Goal: Information Seeking & Learning: Find specific page/section

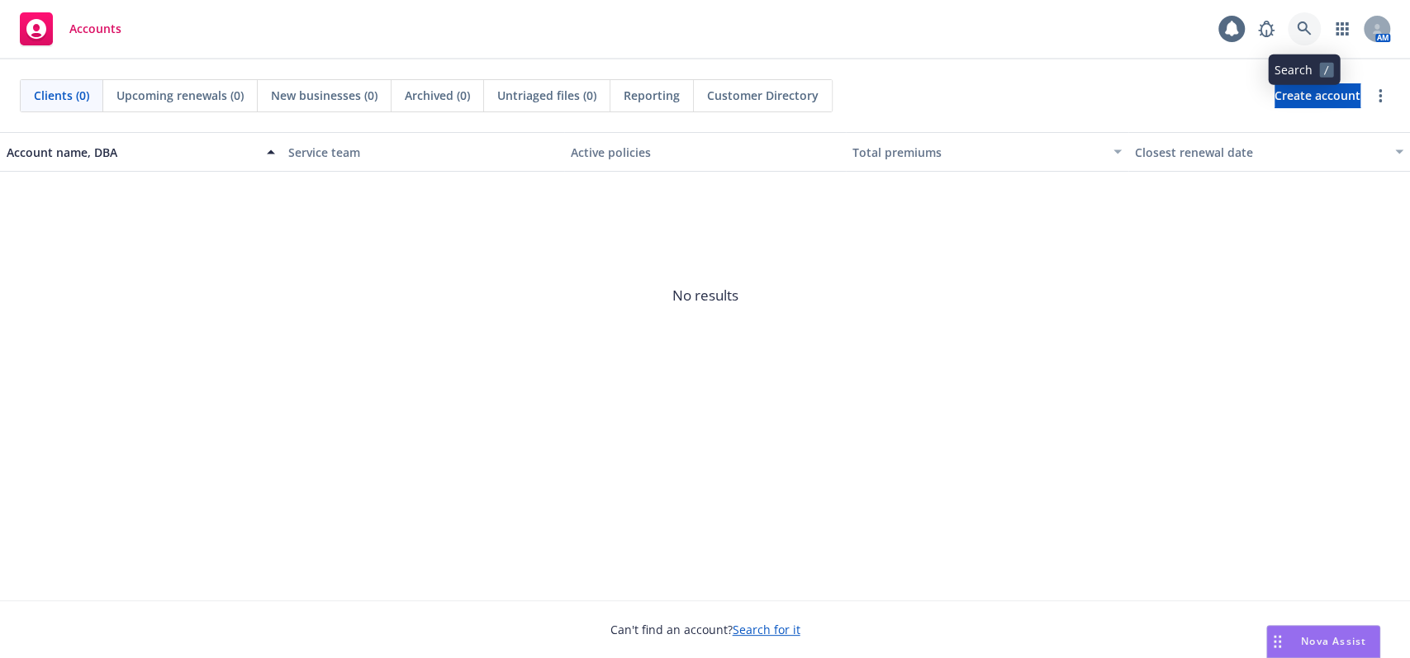
click at [1297, 36] on icon at bounding box center [1304, 28] width 15 height 15
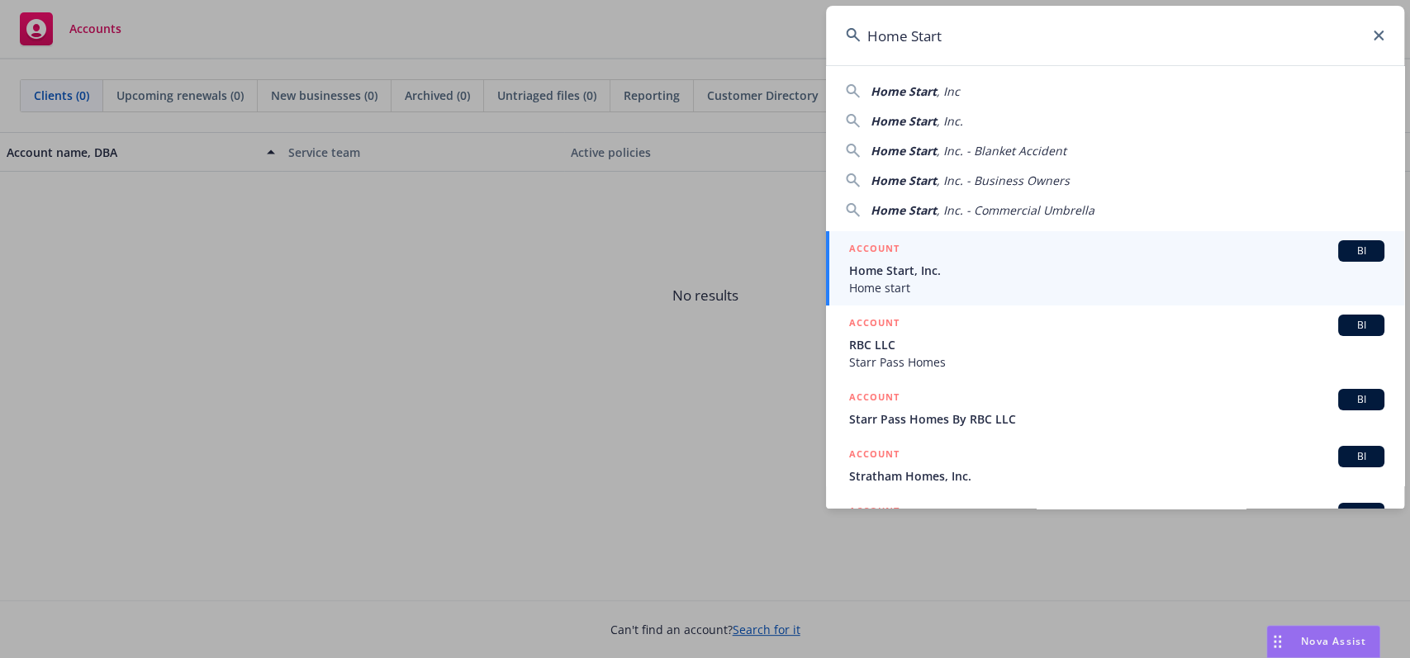
type input "Home Start"
click at [965, 281] on span "Home start" at bounding box center [1116, 287] width 535 height 17
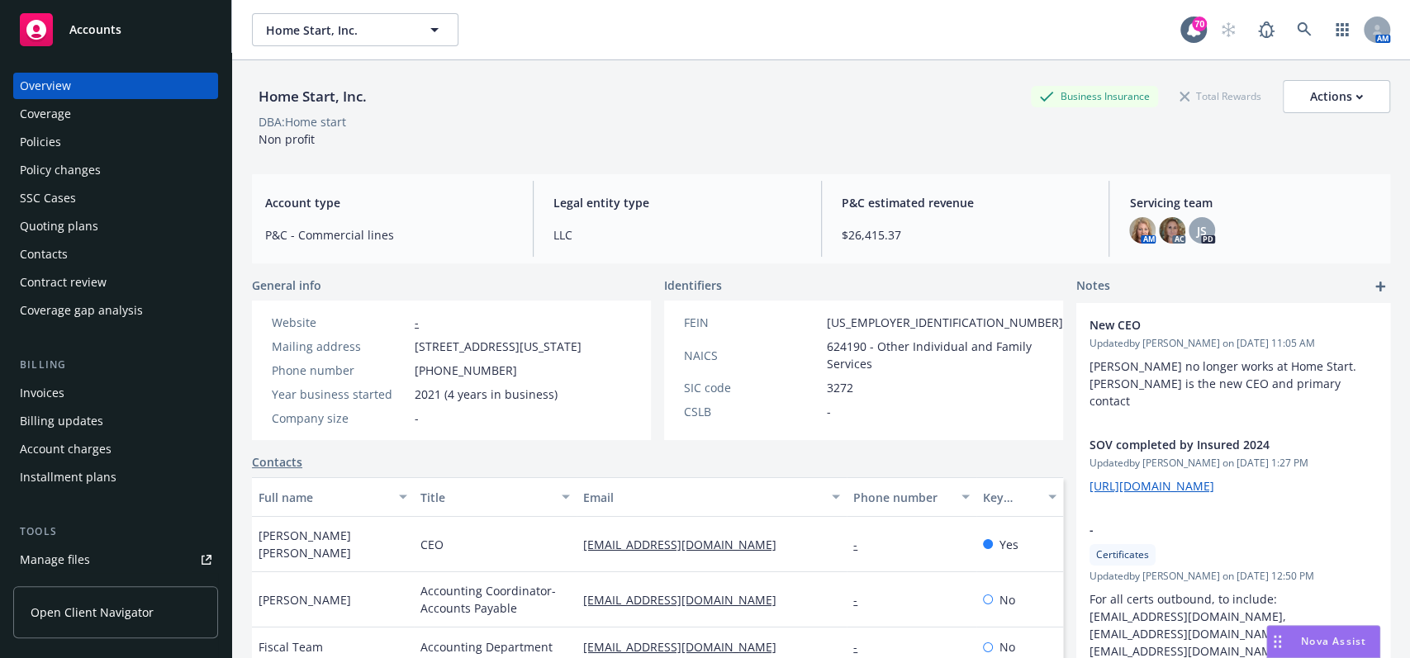
click at [110, 153] on div "Policies" at bounding box center [116, 142] width 192 height 26
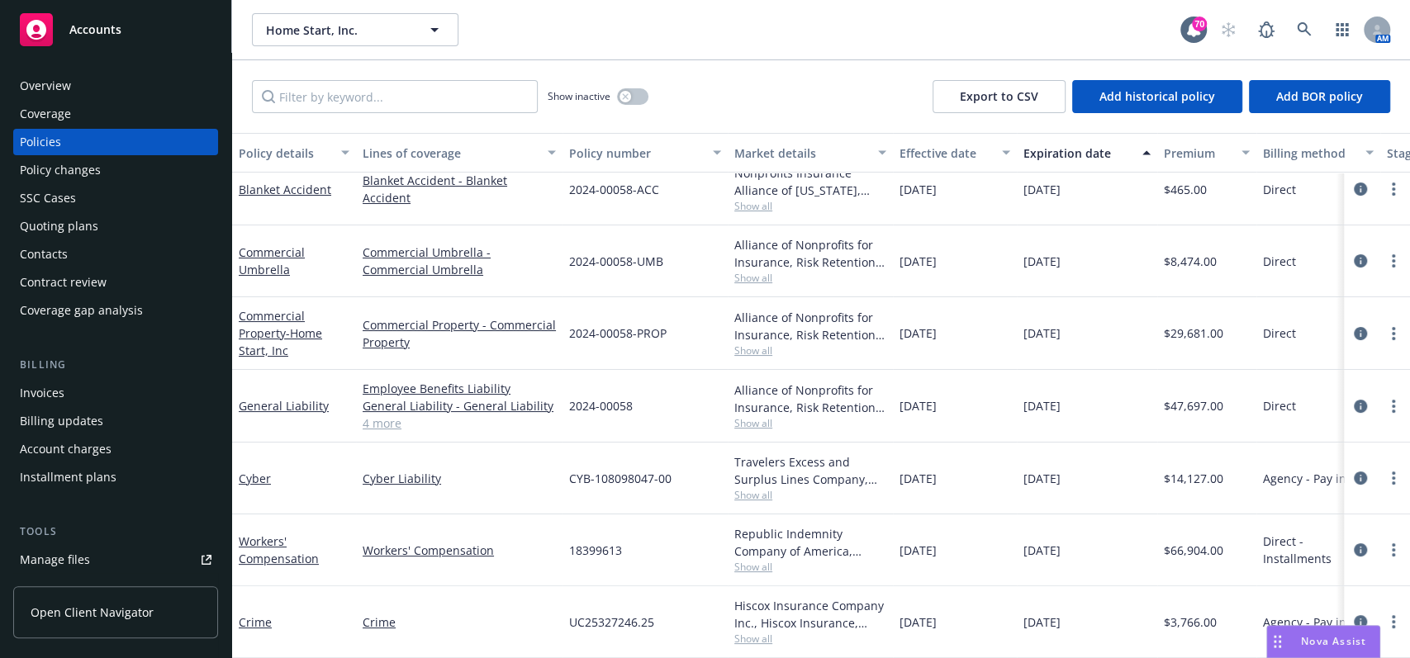
scroll to position [106, 0]
click at [1354, 400] on icon "circleInformation" at bounding box center [1360, 406] width 13 height 13
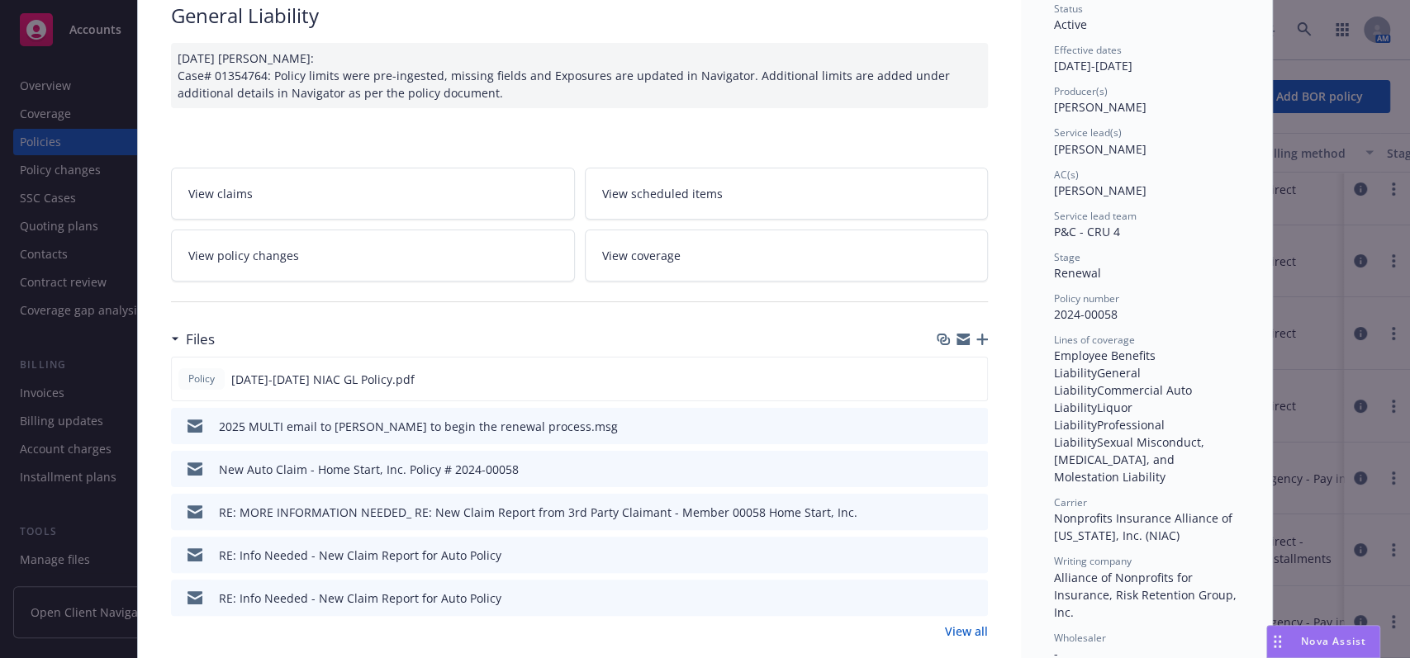
scroll to position [330, 0]
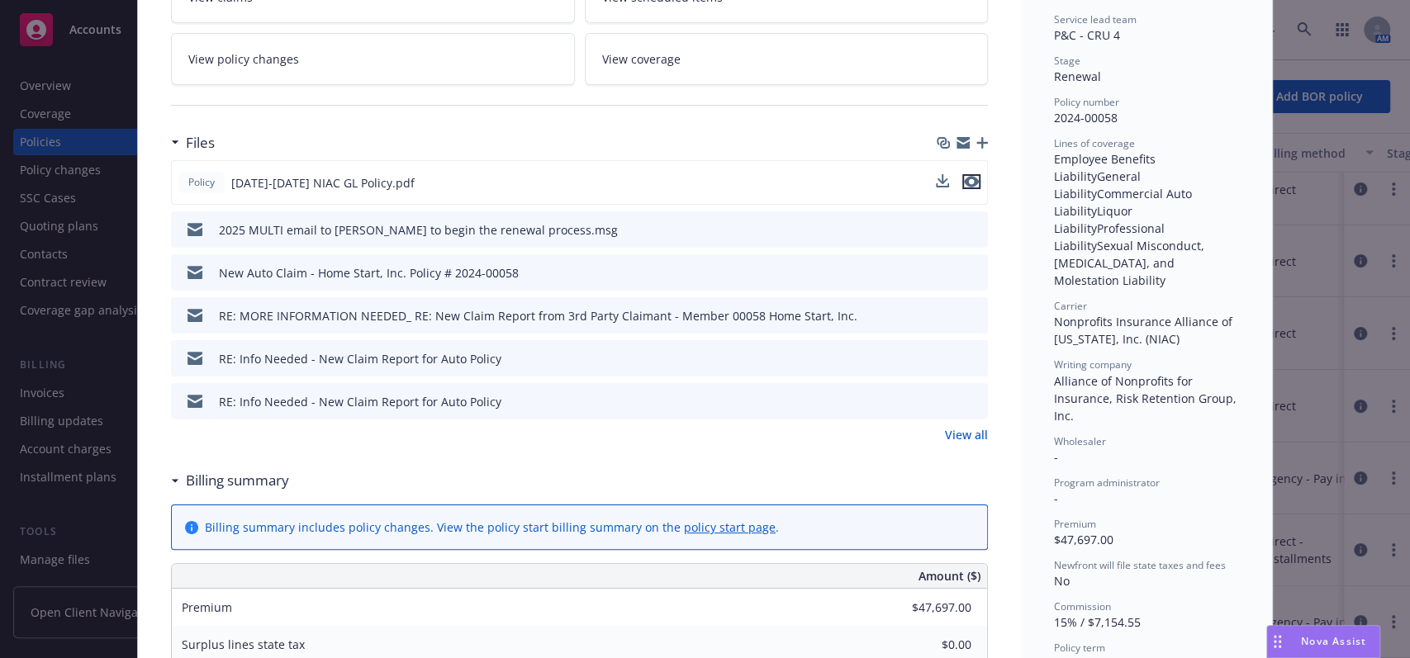
click at [968, 183] on icon "preview file" at bounding box center [971, 182] width 15 height 12
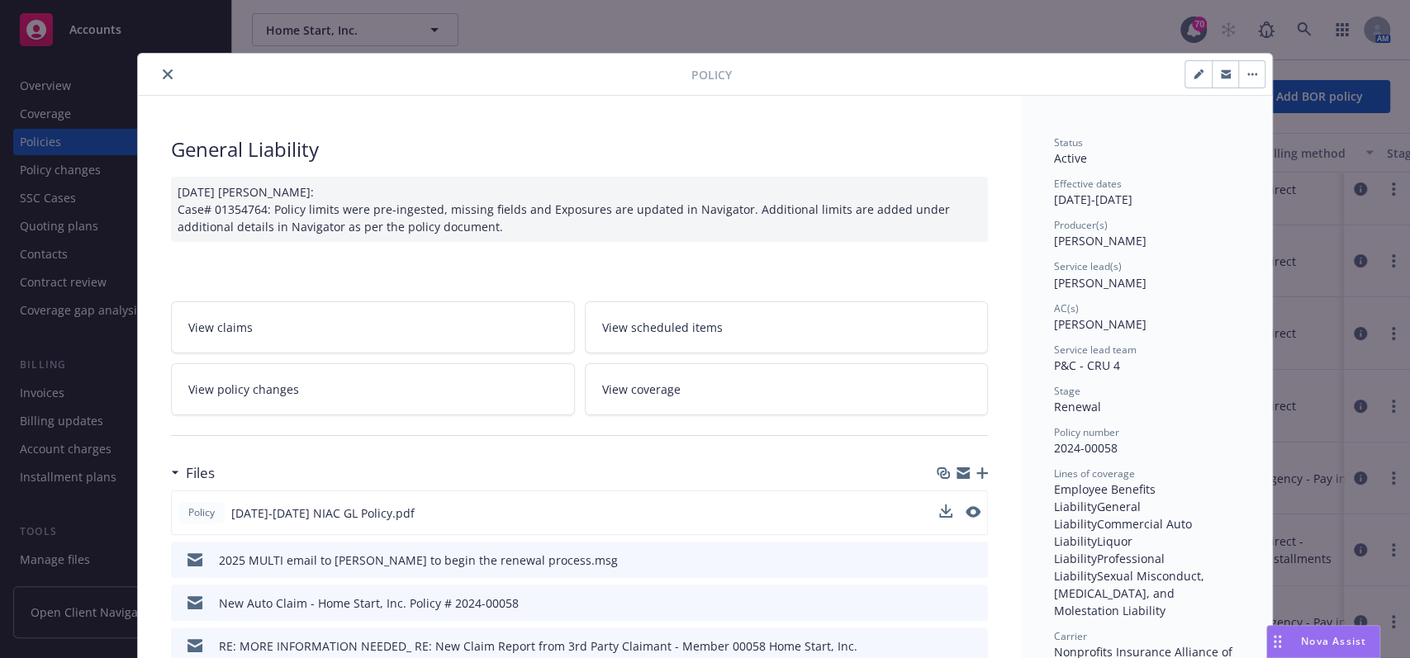
click at [797, 28] on div "Policy General Liability [DATE] [PERSON_NAME]: Case# 01354764: Policy limits we…" at bounding box center [705, 329] width 1410 height 658
click at [158, 69] on button "close" at bounding box center [168, 74] width 20 height 20
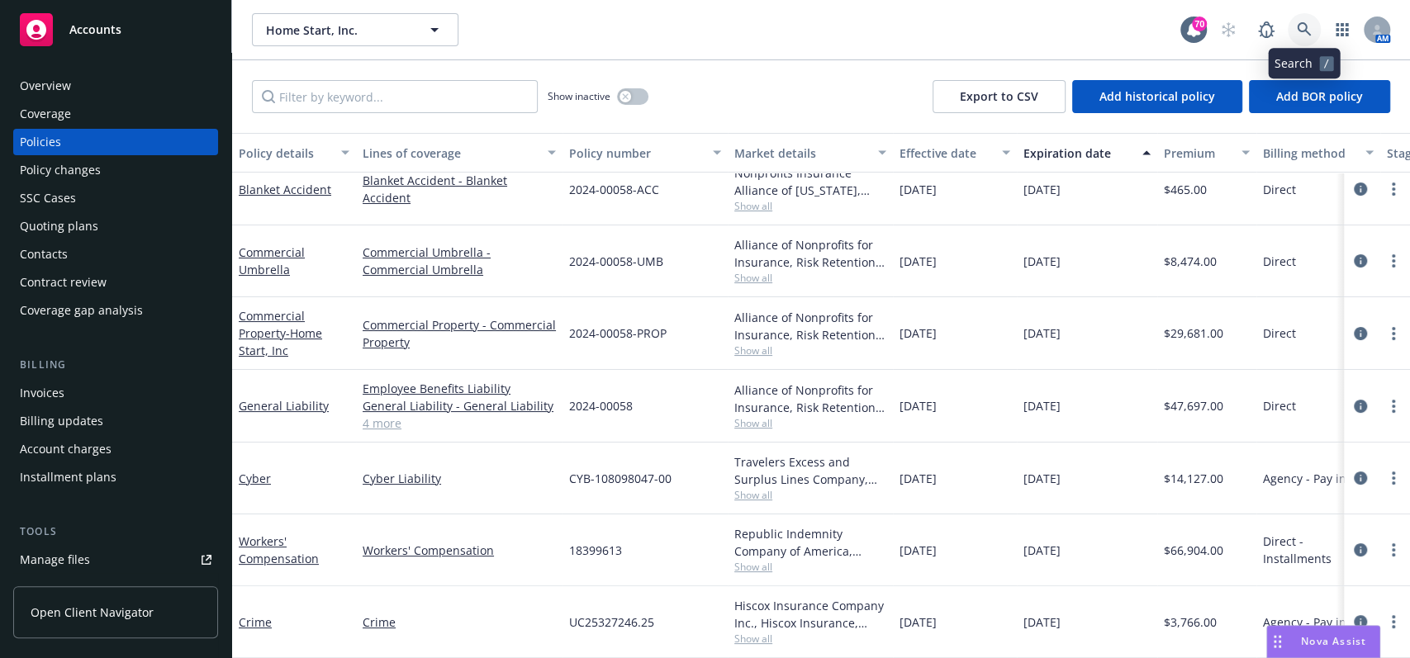
click at [1295, 23] on link at bounding box center [1304, 29] width 33 height 33
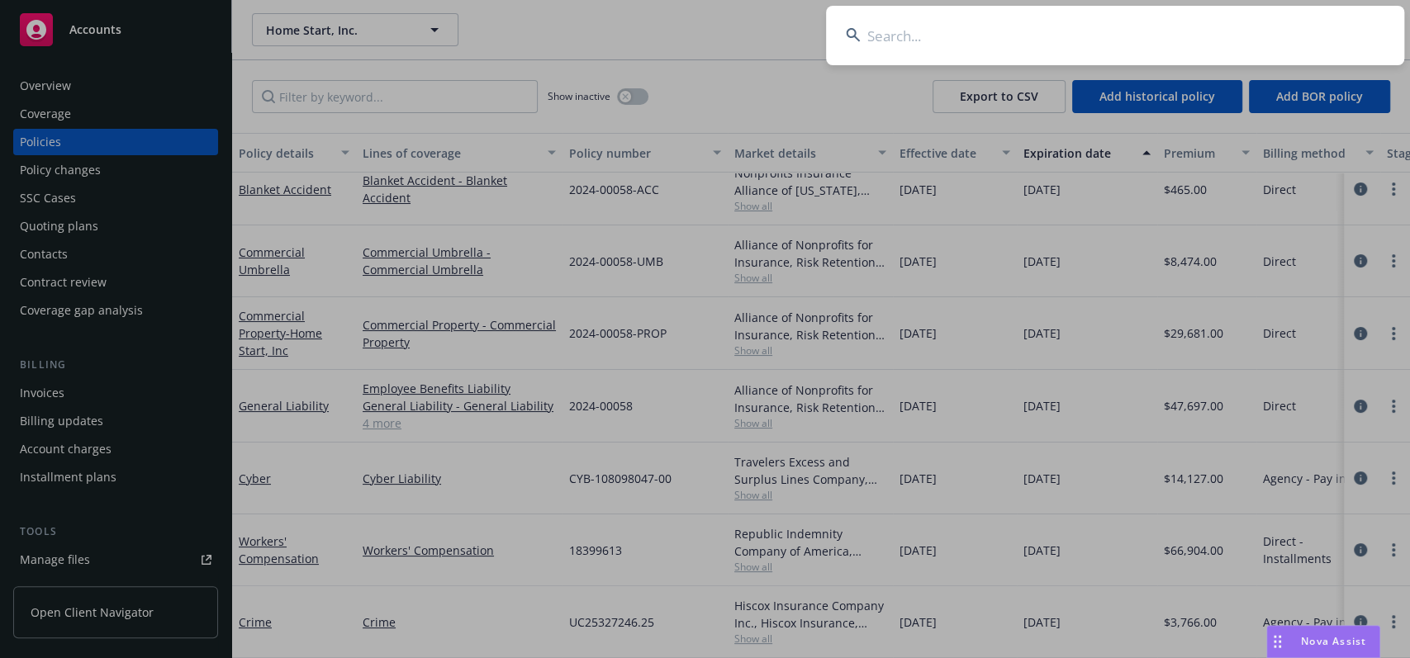
click at [931, 55] on input at bounding box center [1115, 35] width 578 height 59
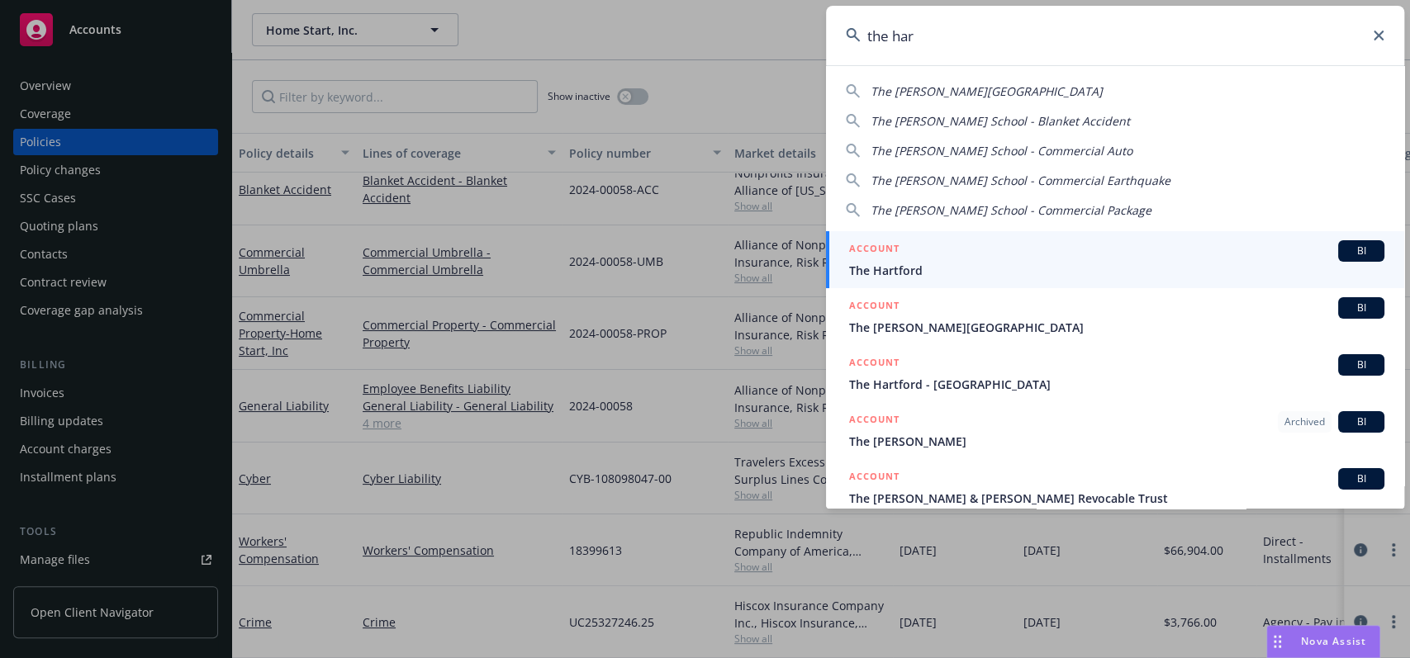
drag, startPoint x: 1375, startPoint y: 48, endPoint x: 1389, endPoint y: 26, distance: 25.9
click at [1375, 47] on input "the har" at bounding box center [1115, 35] width 578 height 59
type input "the har"
click at [1377, 39] on icon at bounding box center [1379, 36] width 10 height 10
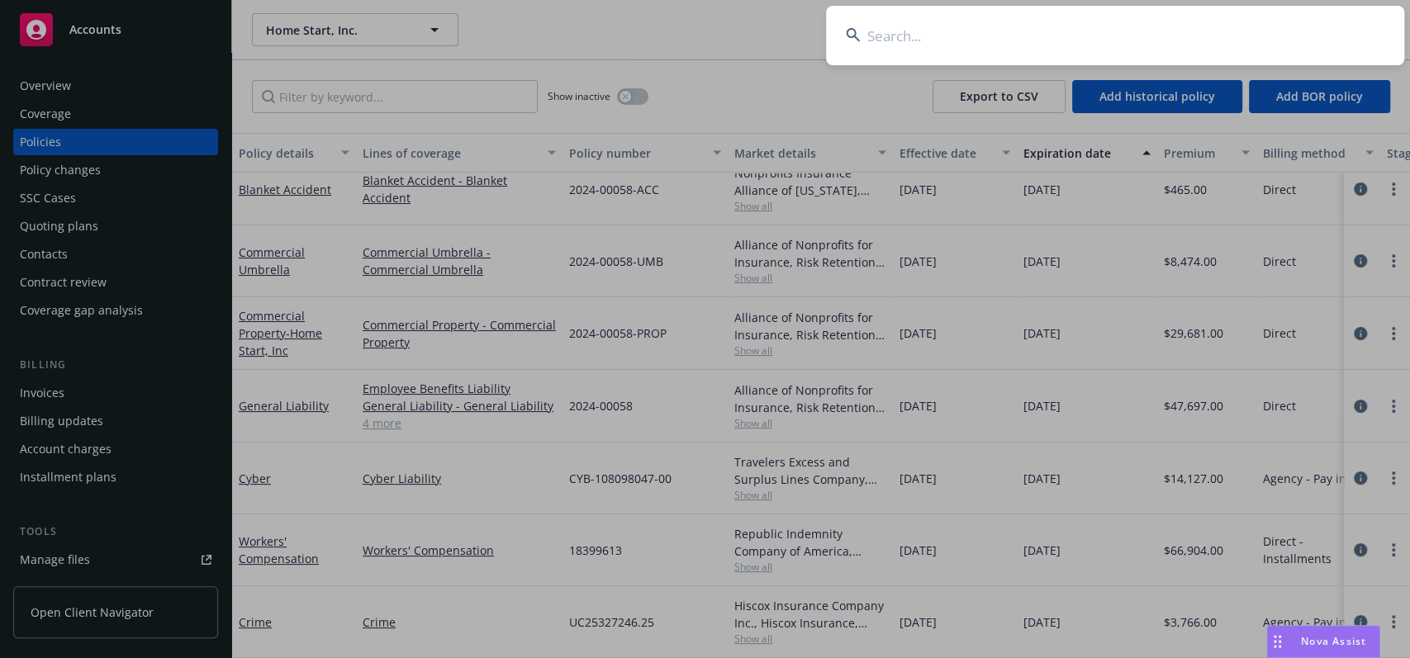
click at [1020, 43] on input at bounding box center [1115, 35] width 578 height 59
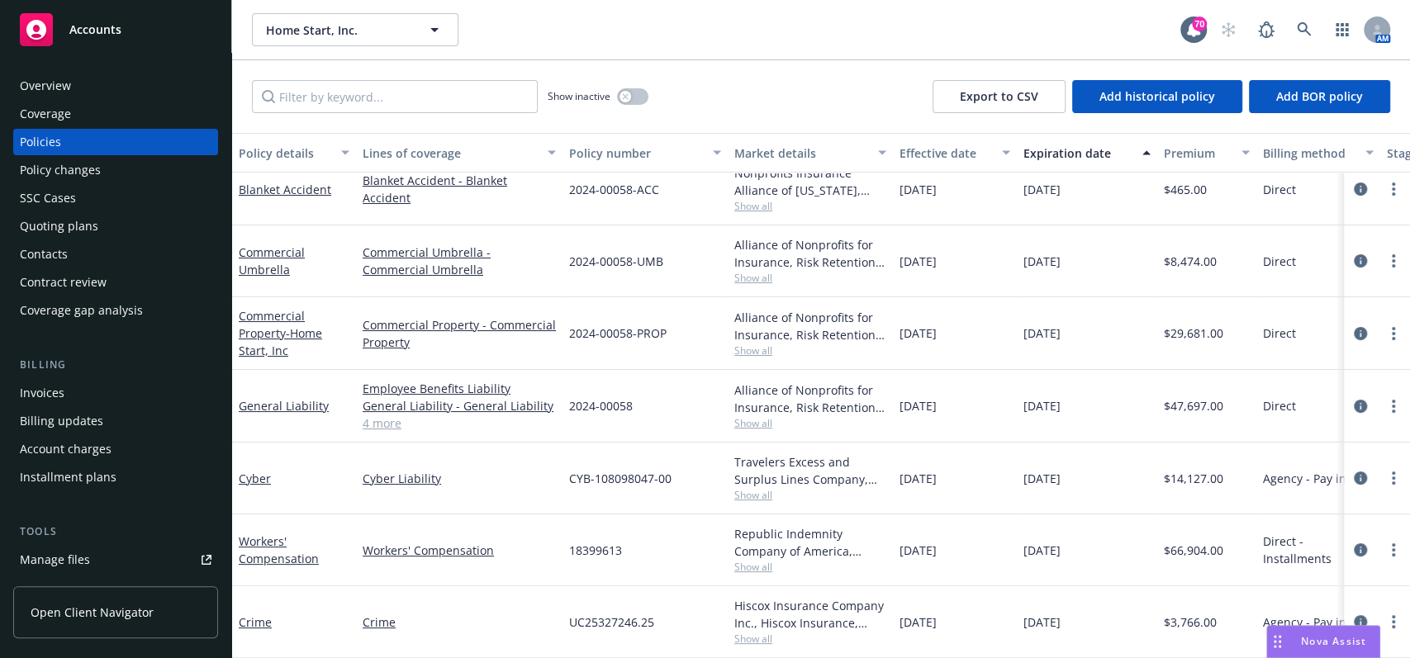
click at [55, 84] on div "Overview" at bounding box center [45, 86] width 51 height 26
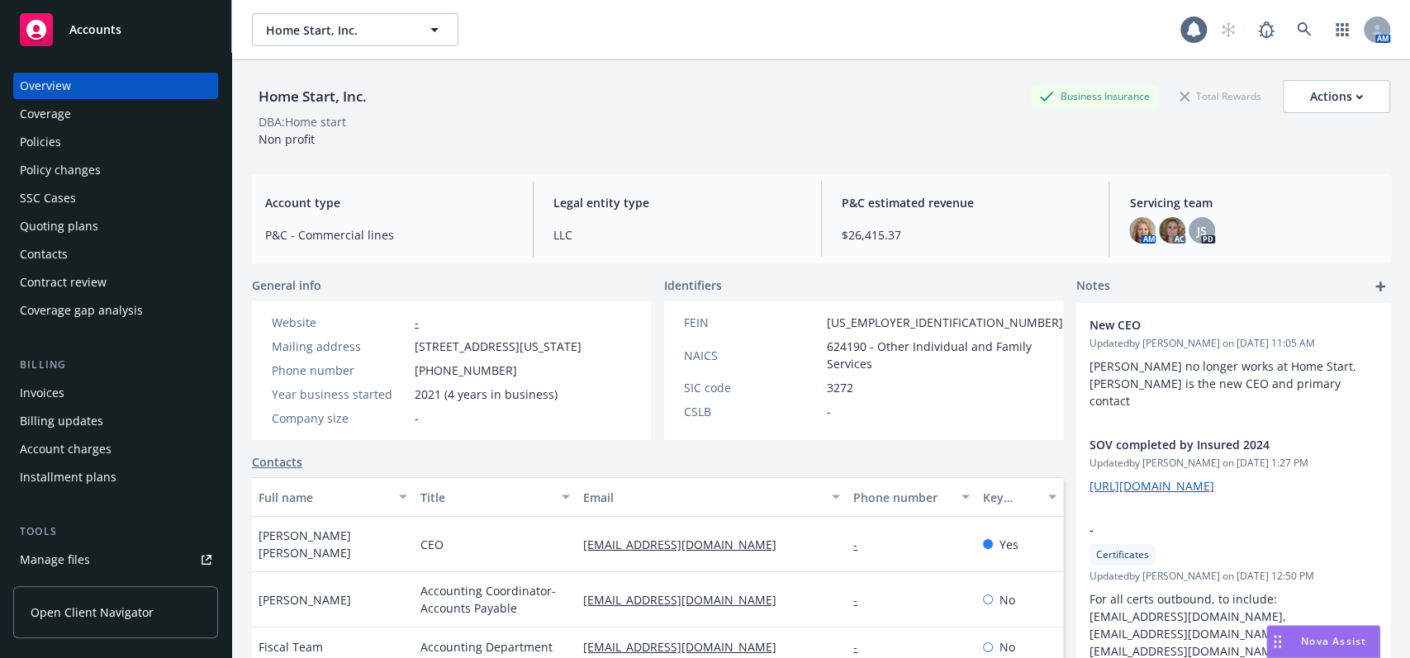
click at [757, 50] on div "Home Start, Inc. Home Start, Inc. AM" at bounding box center [821, 29] width 1178 height 59
click at [33, 131] on div "Policies" at bounding box center [40, 142] width 41 height 26
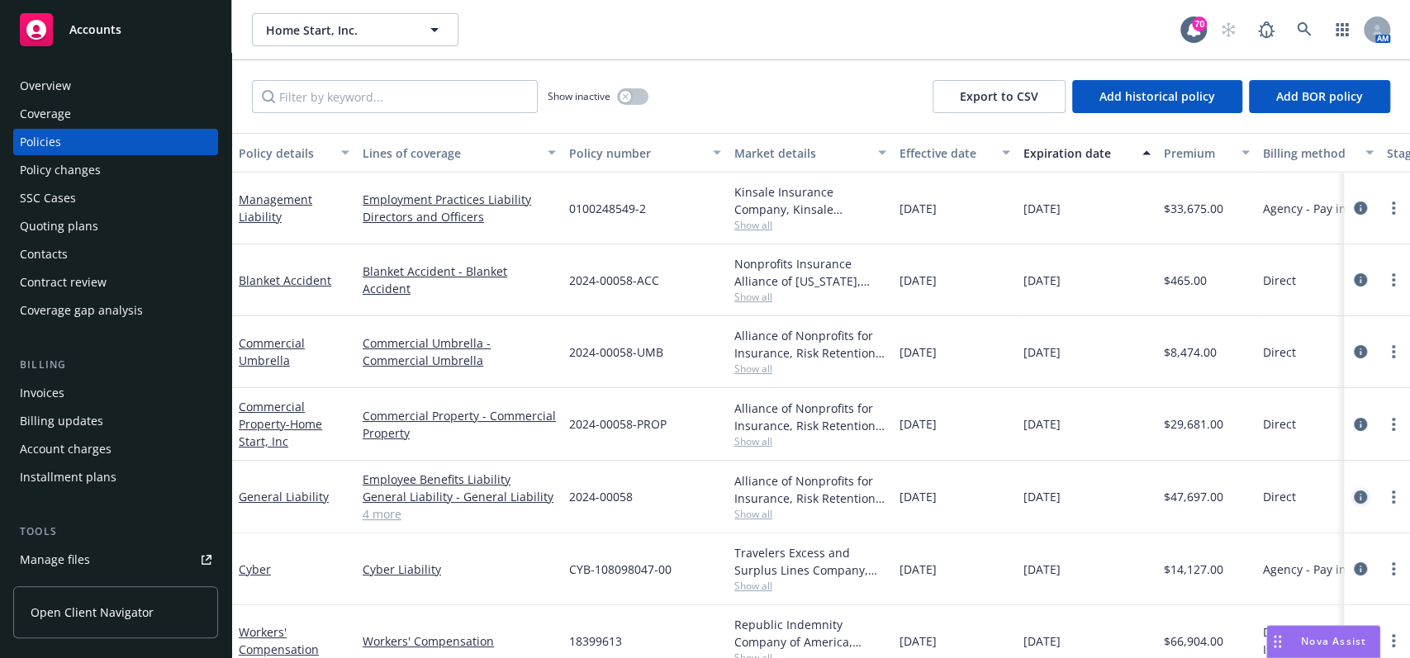
click at [1354, 498] on icon "circleInformation" at bounding box center [1360, 497] width 13 height 13
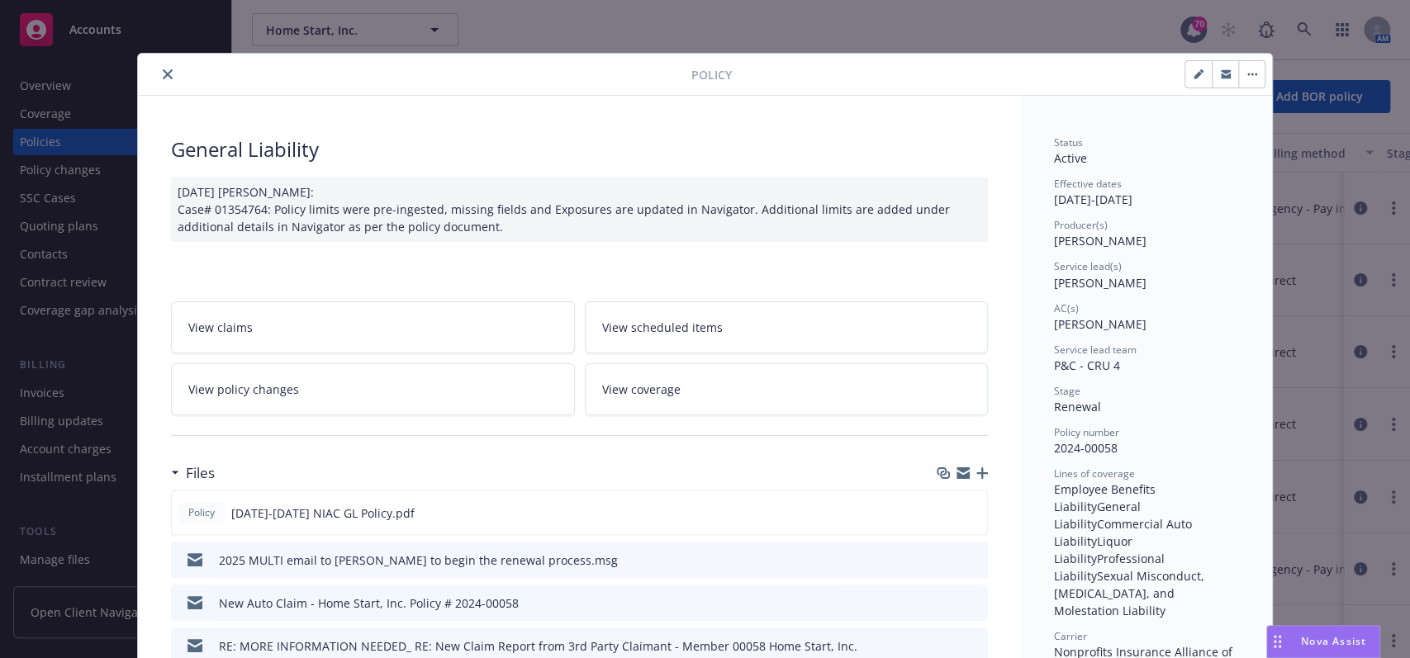
scroll to position [49, 0]
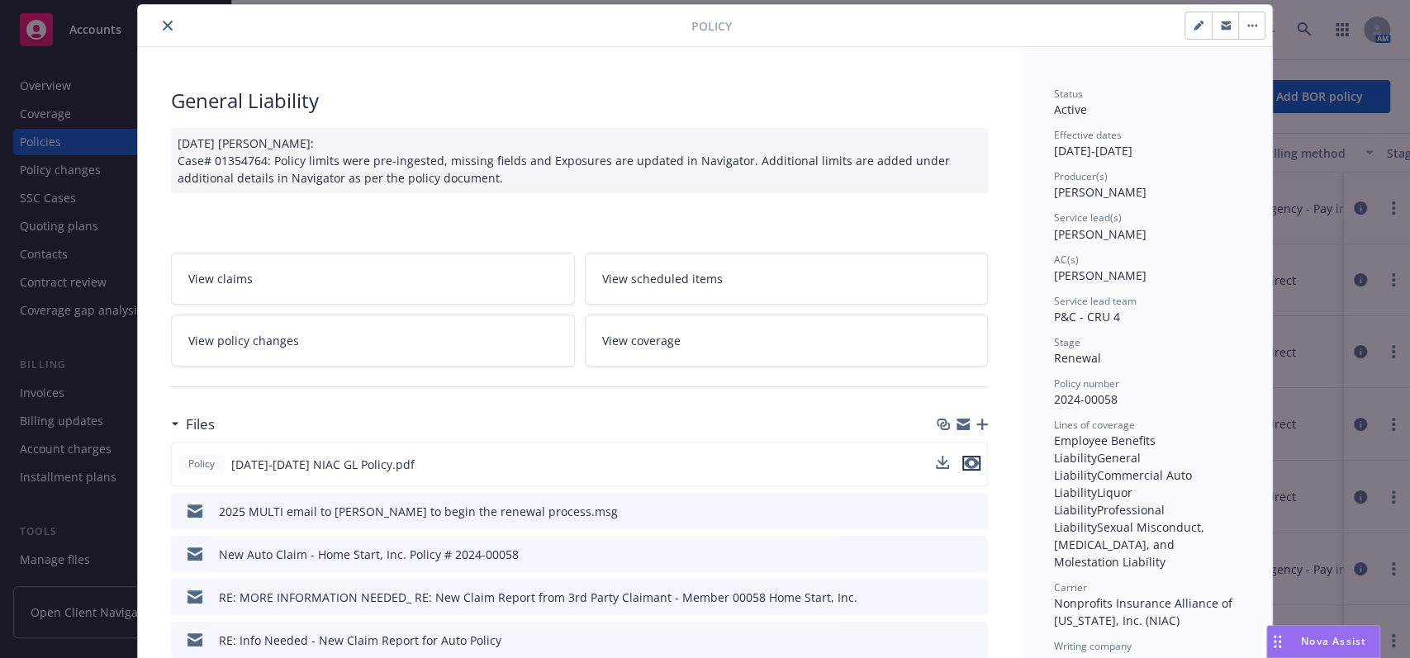
click at [964, 465] on icon "preview file" at bounding box center [971, 464] width 15 height 12
